Goal: Check status

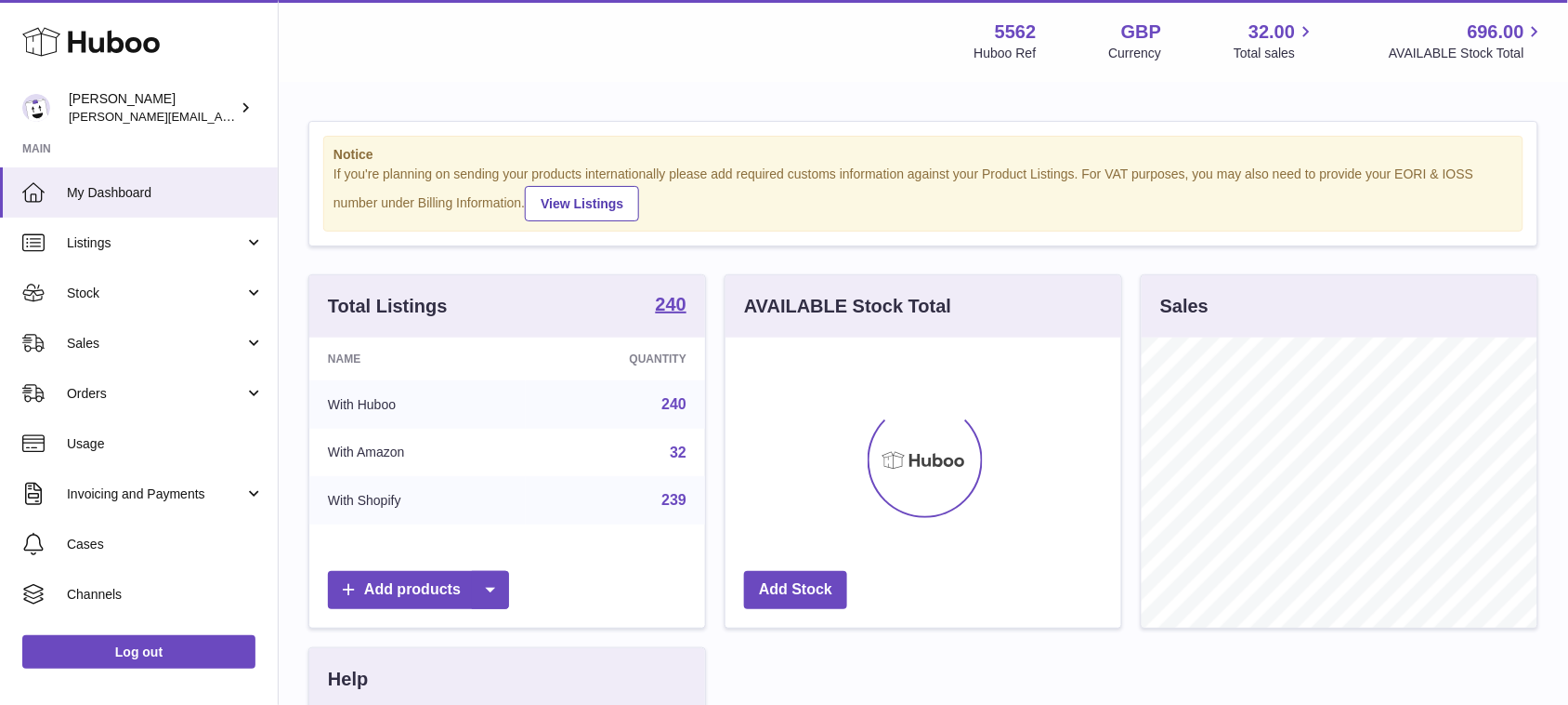
scroll to position [289, 395]
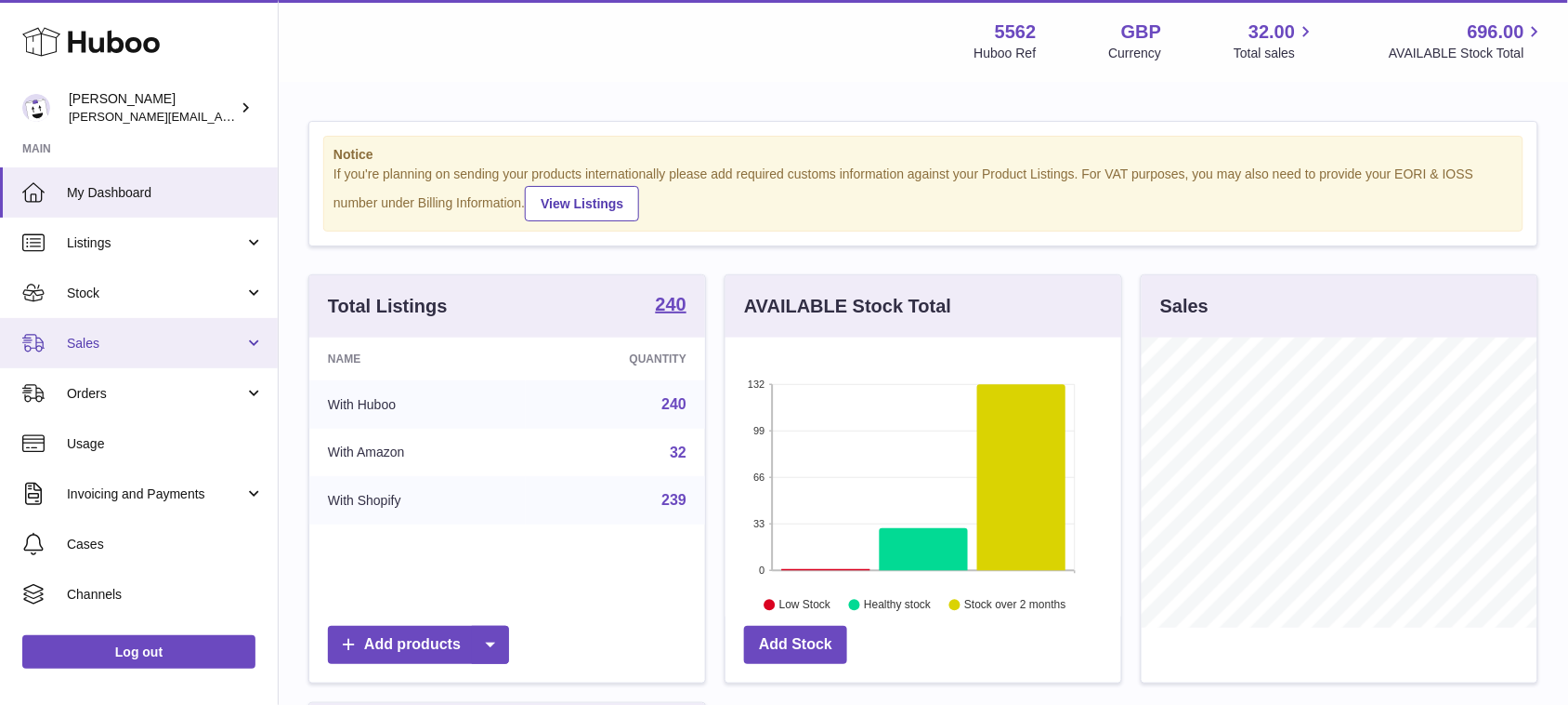
click at [103, 330] on link "Sales" at bounding box center [138, 343] width 278 height 50
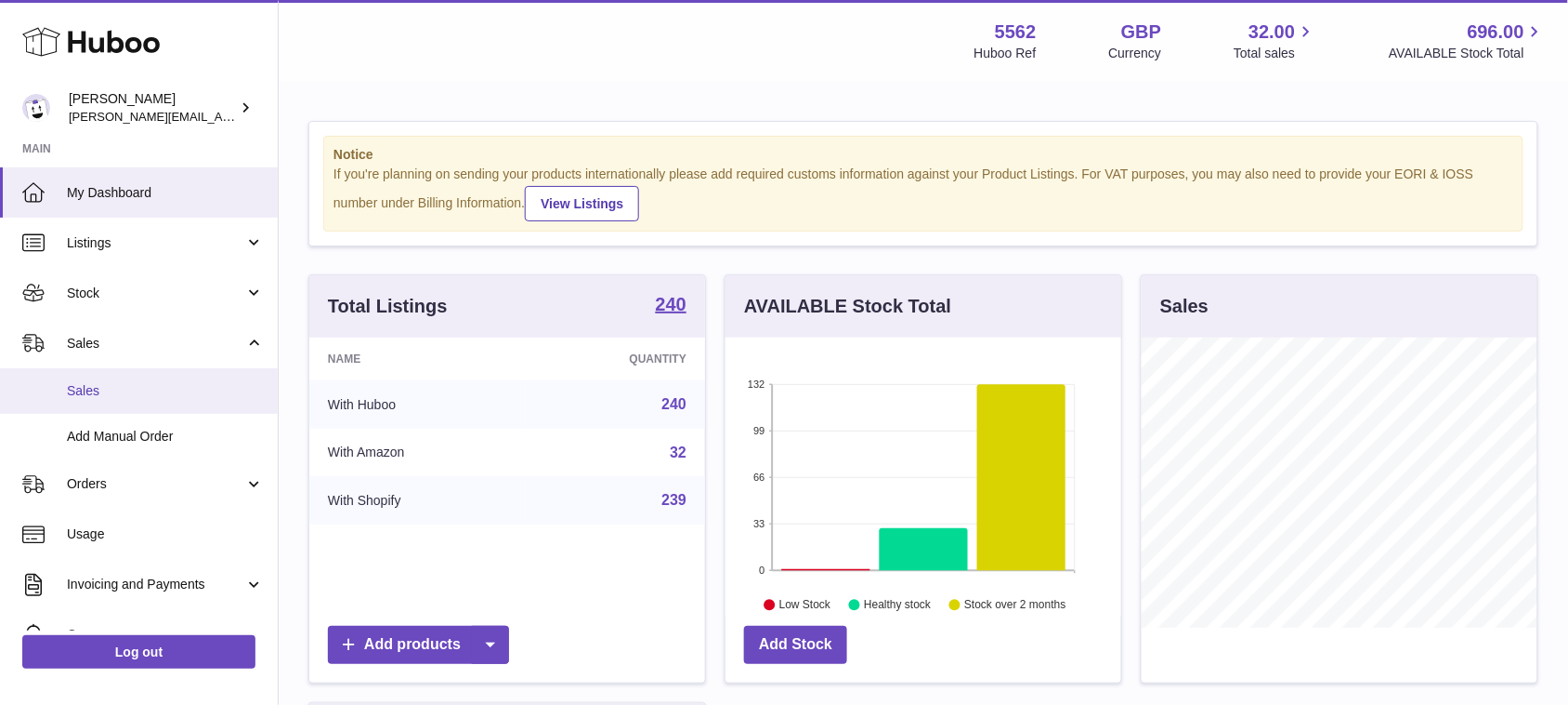
click at [121, 389] on span "Sales" at bounding box center [165, 391] width 197 height 18
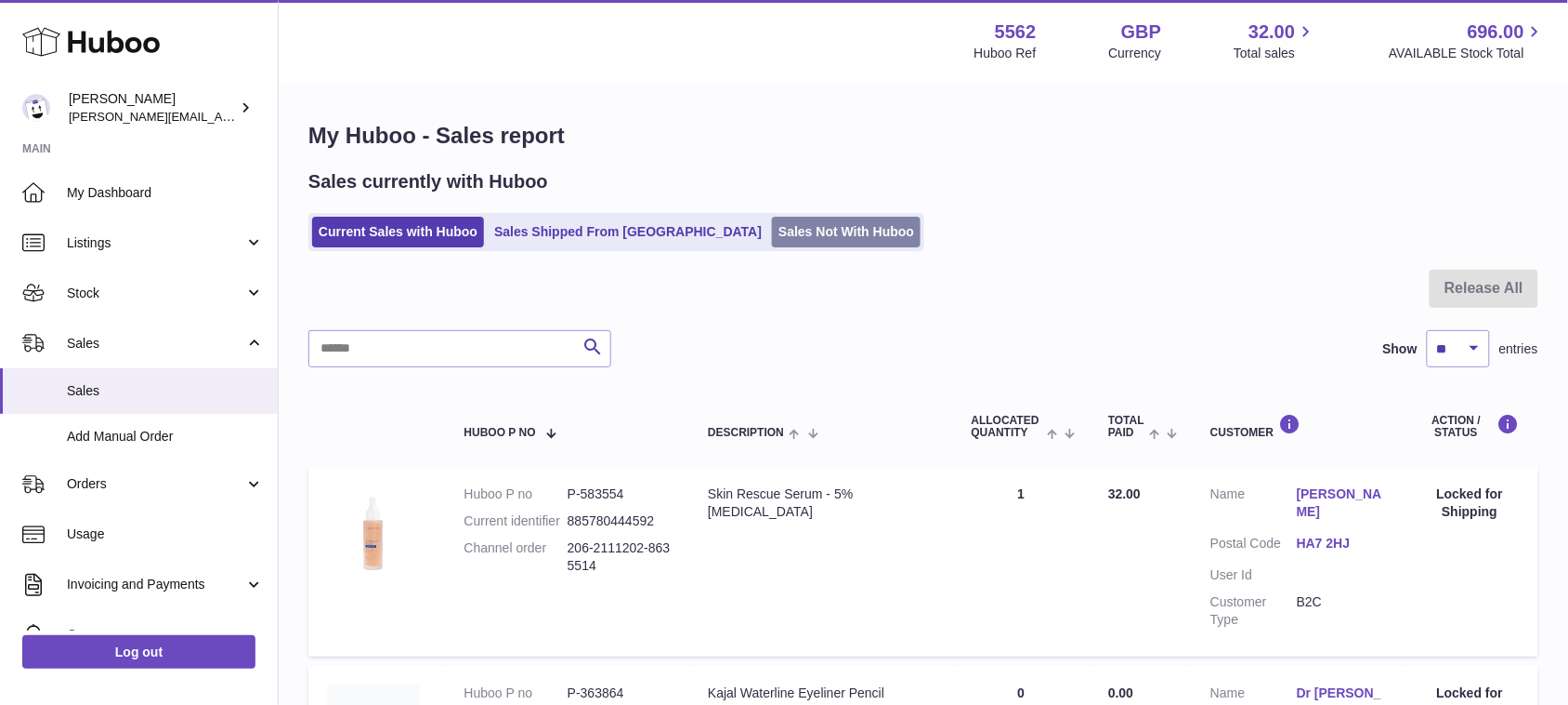
click at [778, 223] on link "Sales Not With Huboo" at bounding box center [847, 232] width 149 height 31
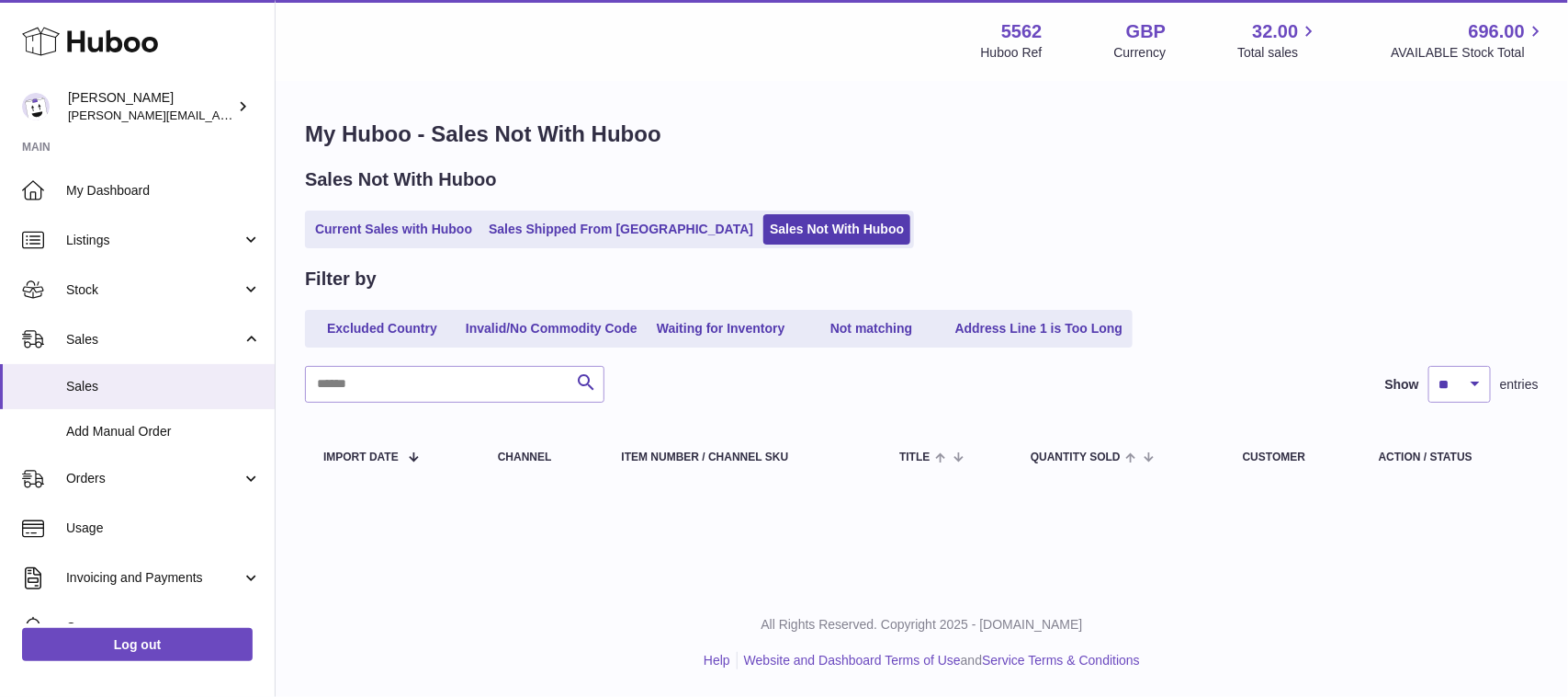
click at [607, 190] on div "Sales Not With Huboo" at bounding box center [922, 179] width 1233 height 25
click at [599, 246] on ul "Current Sales with Huboo Sales Shipped From Huboo Sales Not With Huboo" at bounding box center [609, 229] width 609 height 38
click at [617, 228] on link "Sales Shipped From [GEOGRAPHIC_DATA]" at bounding box center [621, 229] width 278 height 30
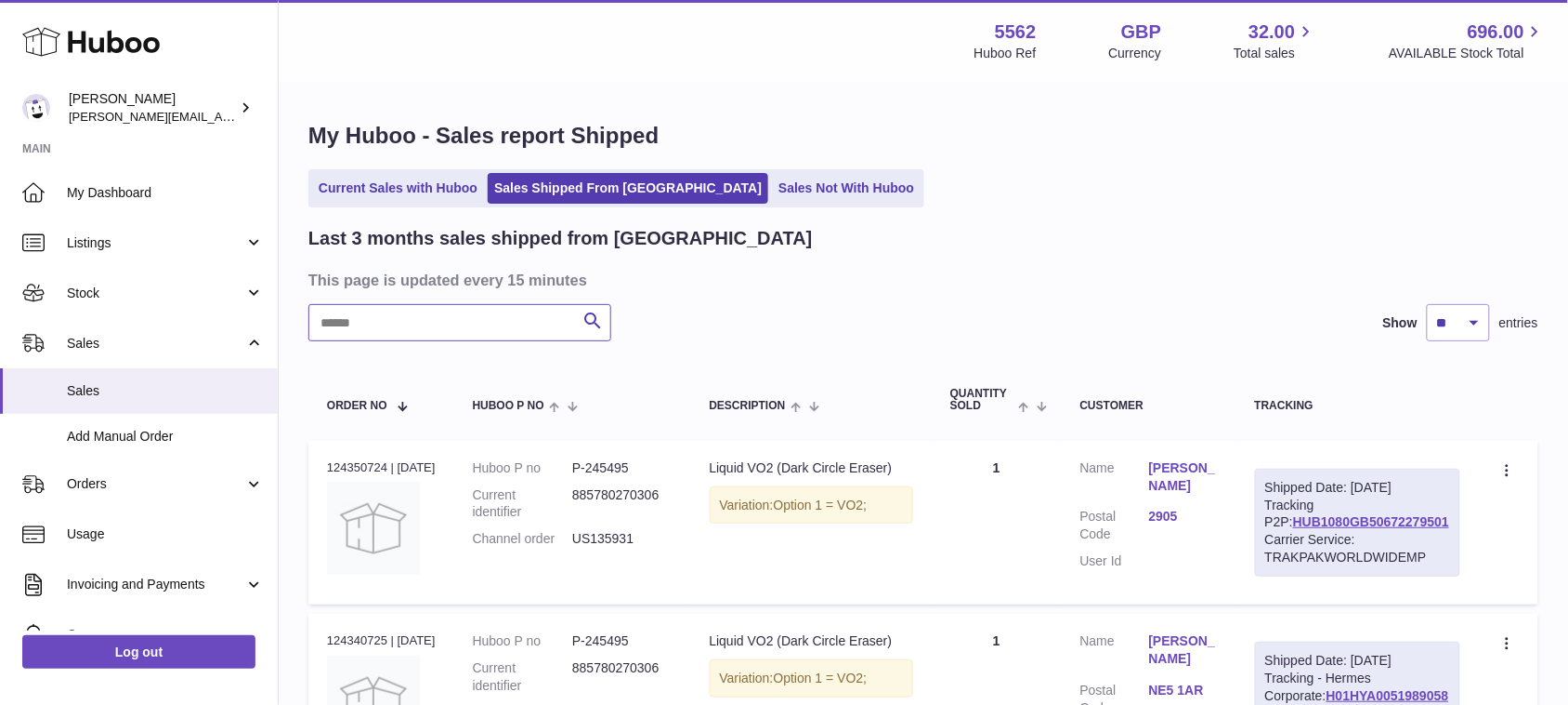
click at [514, 326] on input "text" at bounding box center [460, 323] width 303 height 37
paste input "********"
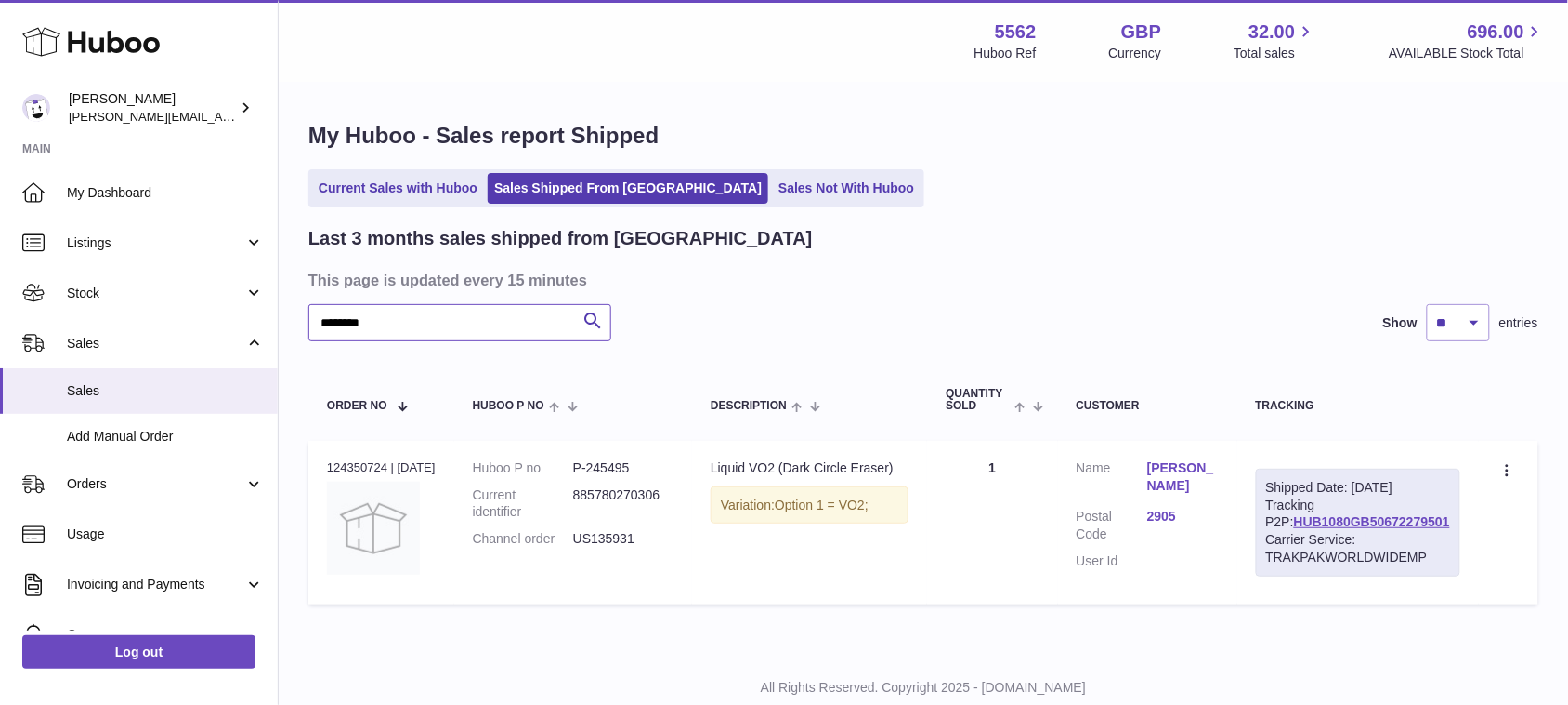
type input "********"
drag, startPoint x: 1456, startPoint y: 533, endPoint x: 1272, endPoint y: 538, distance: 184.1
click at [1272, 538] on td "Shipped Date: [DATE] Tracking P2P: HUB1080GB50672279501 Carrier Service: TRAKPA…" at bounding box center [1358, 523] width 242 height 164
copy link "HUB1080GB50672279501"
click at [1365, 529] on link "HUB1080GB50672279501" at bounding box center [1372, 522] width 156 height 15
